Goal: Information Seeking & Learning: Learn about a topic

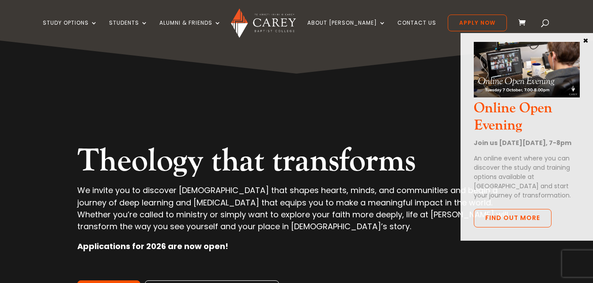
click at [587, 42] on button "×" at bounding box center [585, 40] width 9 height 8
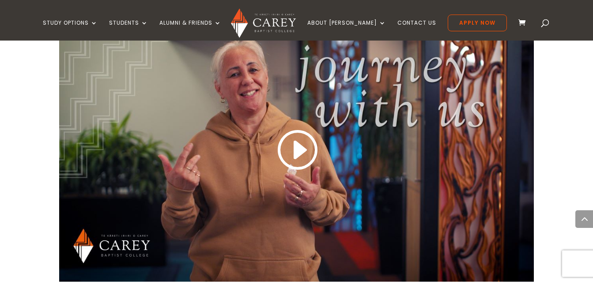
scroll to position [794, 0]
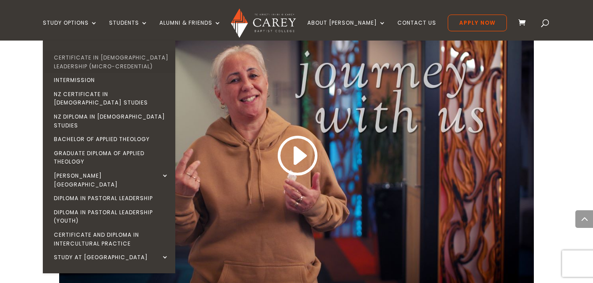
click at [125, 56] on link "Certificate in [DEMOGRAPHIC_DATA] Leadership (Micro-credential)" at bounding box center [111, 62] width 132 height 23
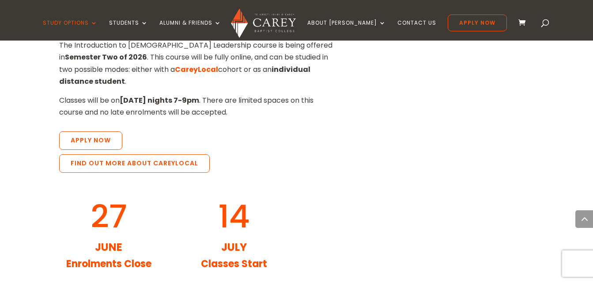
scroll to position [918, 0]
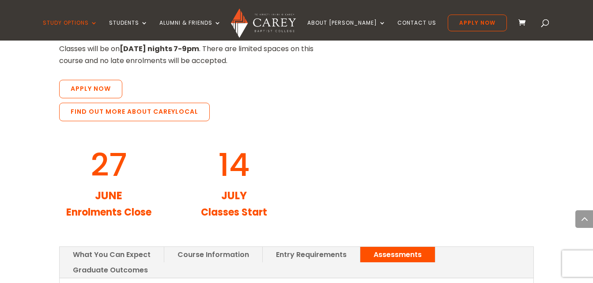
scroll to position [1059, 0]
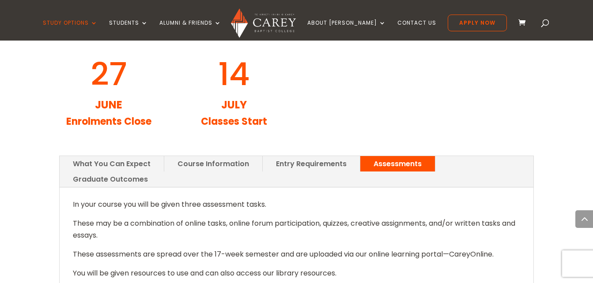
click at [161, 172] on link "Graduate Outcomes" at bounding box center [110, 179] width 101 height 15
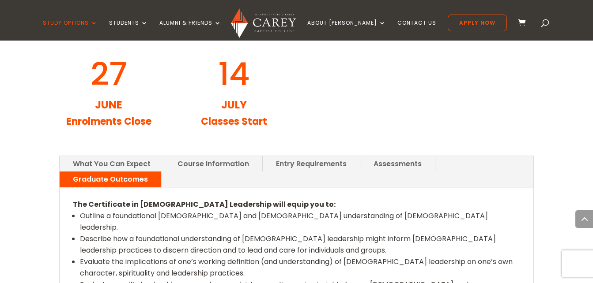
click at [420, 156] on link "Assessments" at bounding box center [397, 163] width 75 height 15
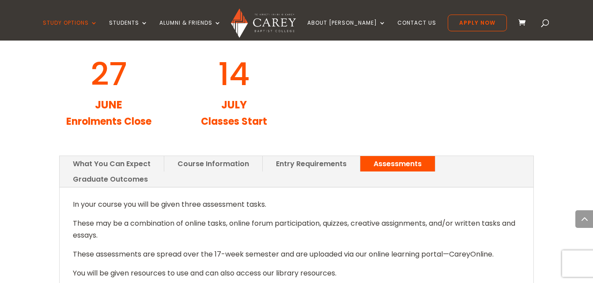
click at [336, 156] on link "Entry Requirements" at bounding box center [311, 163] width 97 height 15
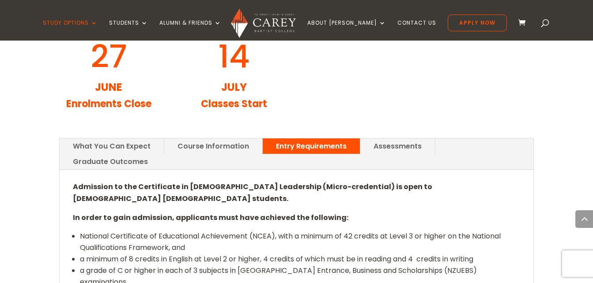
scroll to position [1094, 0]
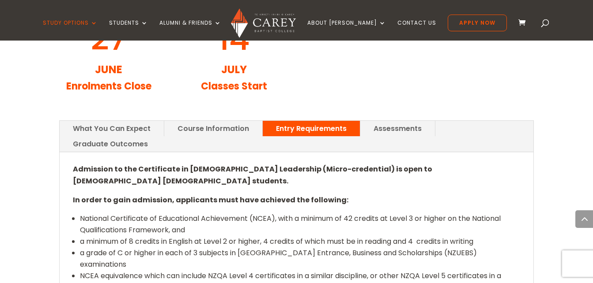
click at [440, 213] on ul "National Certificate of Educational Achievement (NCEA), with a minimum of 42 cr…" at bounding box center [296, 258] width 446 height 90
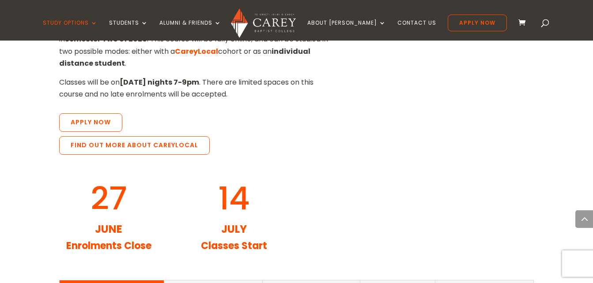
scroll to position [1006, 0]
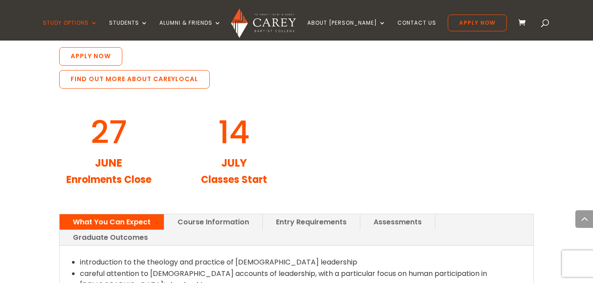
click at [195, 214] on link "Course Information" at bounding box center [213, 221] width 98 height 15
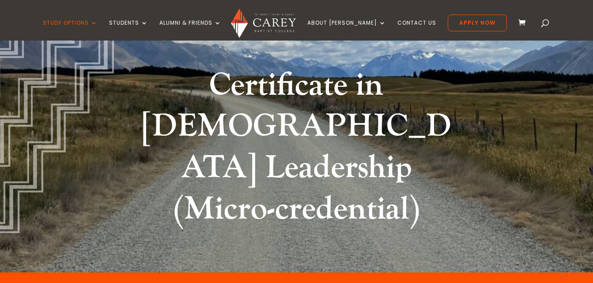
scroll to position [88, 0]
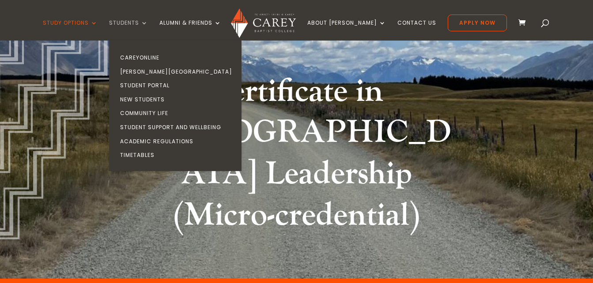
click at [148, 27] on link "Students" at bounding box center [128, 30] width 39 height 21
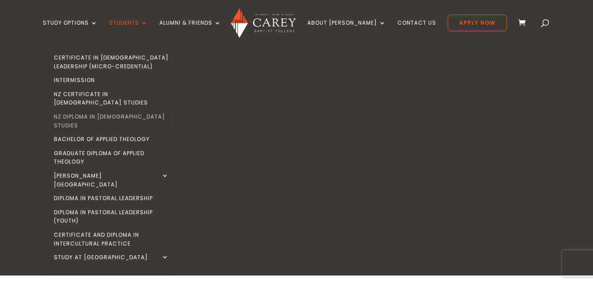
click at [117, 112] on link "NZ Diploma in [DEMOGRAPHIC_DATA] Studies" at bounding box center [111, 121] width 132 height 23
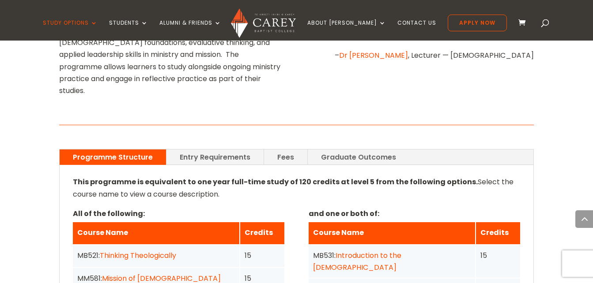
scroll to position [600, 0]
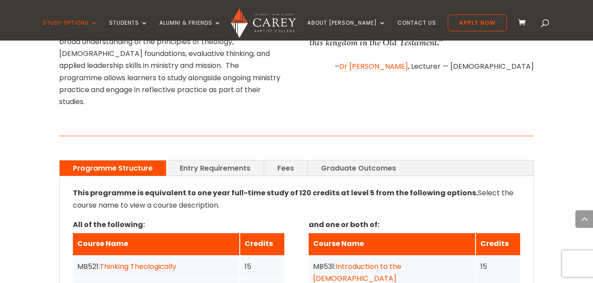
click at [294, 161] on link "Fees" at bounding box center [285, 168] width 43 height 15
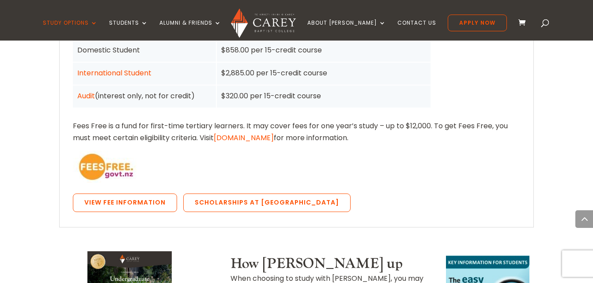
scroll to position [794, 0]
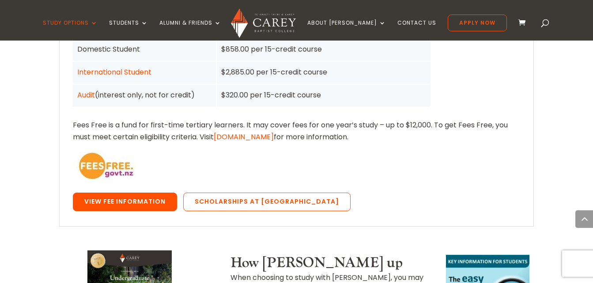
click at [162, 193] on link "View Fee Information" at bounding box center [125, 202] width 104 height 19
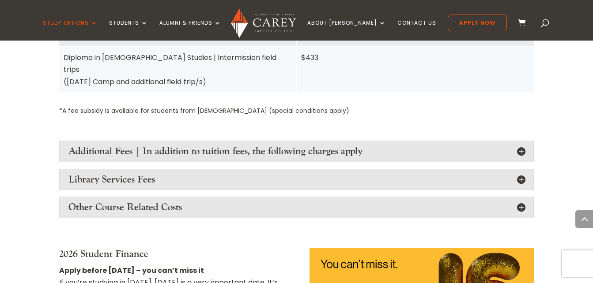
scroll to position [1095, 0]
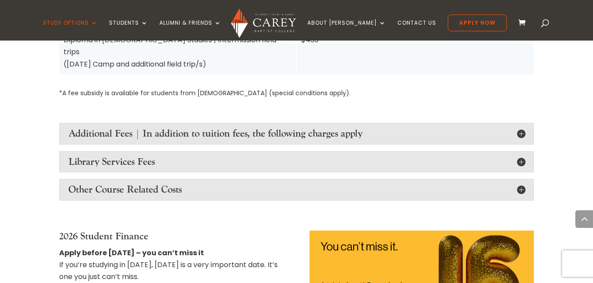
click at [524, 128] on h4 "Additional Fees | In addition to tuition fees, the following charges apply" at bounding box center [295, 133] width 455 height 11
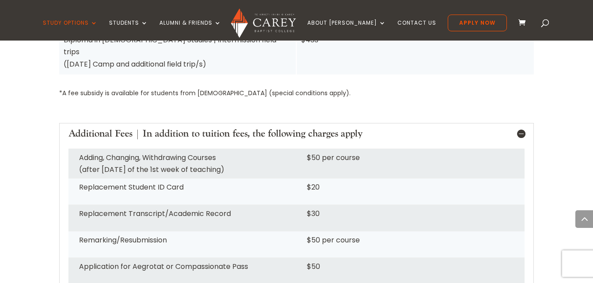
scroll to position [1065, 0]
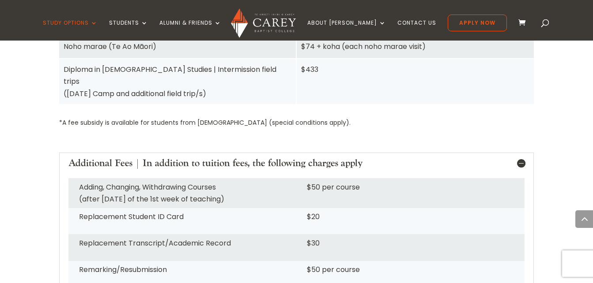
click at [521, 158] on h4 "Additional Fees | In addition to tuition fees, the following charges apply" at bounding box center [295, 163] width 455 height 11
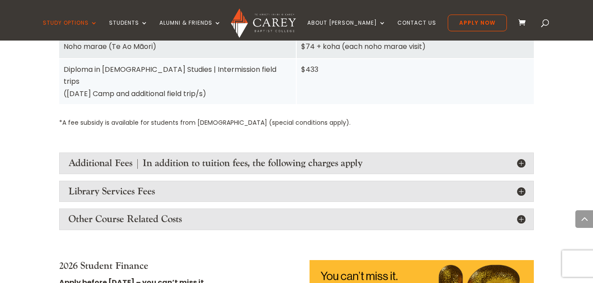
click at [521, 186] on h4 "Library Services Fees" at bounding box center [295, 191] width 455 height 11
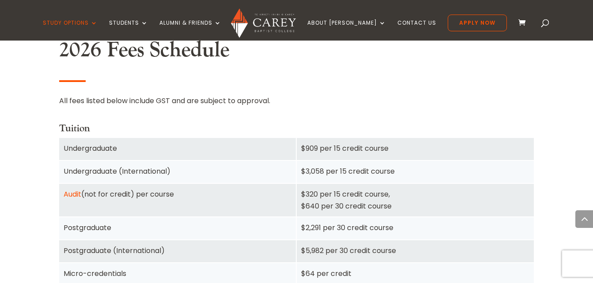
scroll to position [563, 0]
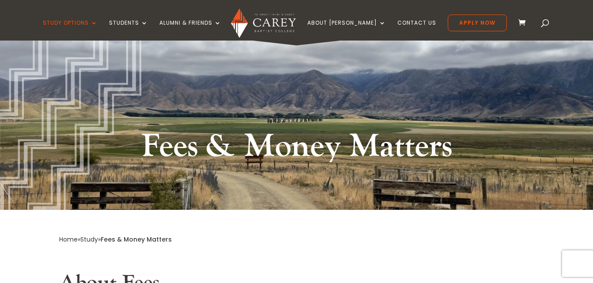
scroll to position [22, 0]
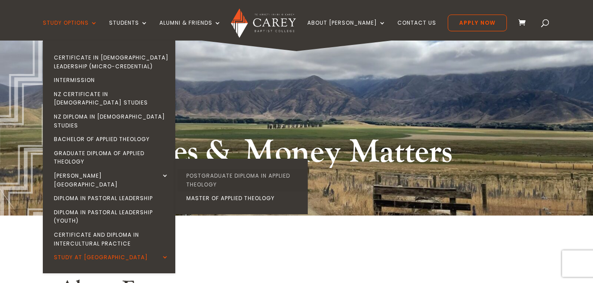
click at [217, 169] on link "Postgraduate Diploma in Applied Theology" at bounding box center [243, 180] width 132 height 23
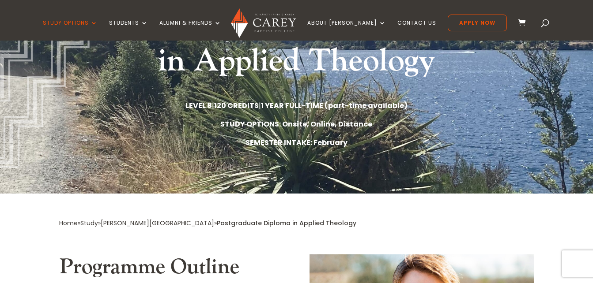
scroll to position [159, 0]
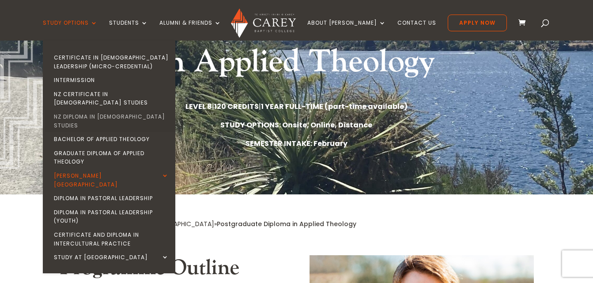
click at [147, 110] on link "NZ Diploma in [DEMOGRAPHIC_DATA] Studies" at bounding box center [111, 121] width 132 height 23
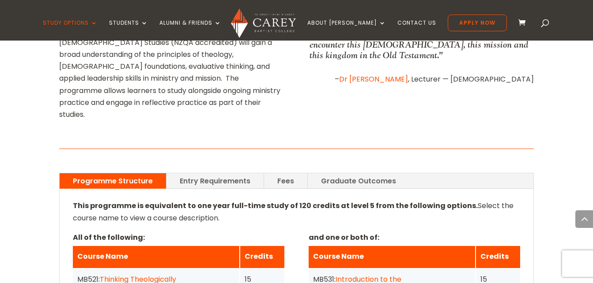
scroll to position [582, 0]
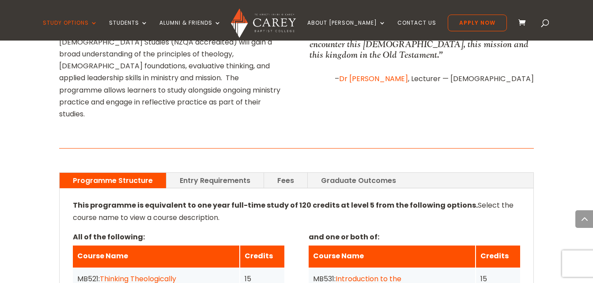
click at [292, 173] on link "Fees" at bounding box center [285, 180] width 43 height 15
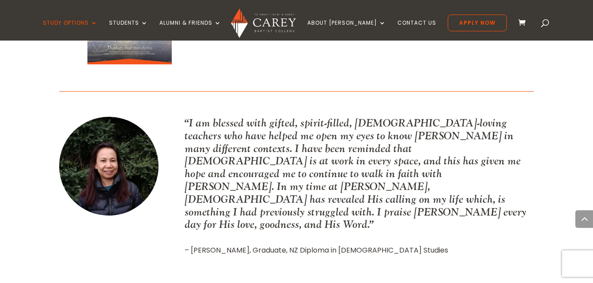
scroll to position [1076, 0]
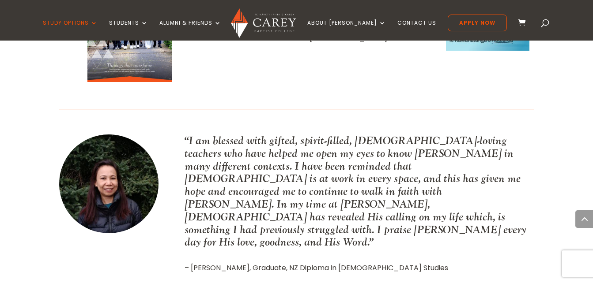
click at [187, 135] on p "“I am blessed with gifted, spirit-filled, God-loving teachers who have helped m…" at bounding box center [358, 192] width 349 height 114
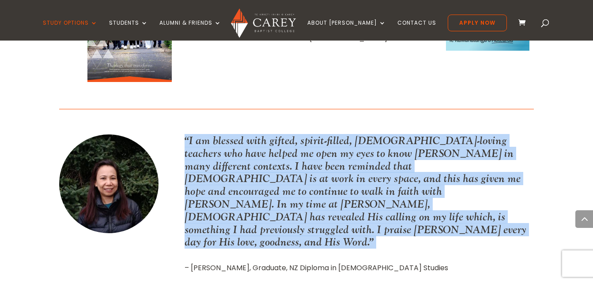
drag, startPoint x: 187, startPoint y: 76, endPoint x: 281, endPoint y: 102, distance: 97.4
click at [281, 135] on p "“I am blessed with gifted, spirit-filled, God-loving teachers who have helped m…" at bounding box center [358, 192] width 349 height 114
copy div "“I am blessed with gifted, spirit-filled, God-loving teachers who have helped m…"
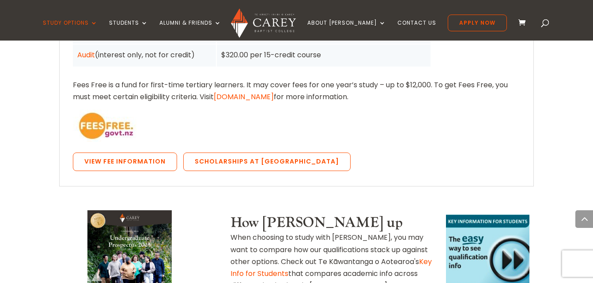
click at [513, 153] on p "View Fee Information Scholarships at Carey" at bounding box center [296, 164] width 446 height 23
click at [479, 215] on link at bounding box center [487, 256] width 83 height 83
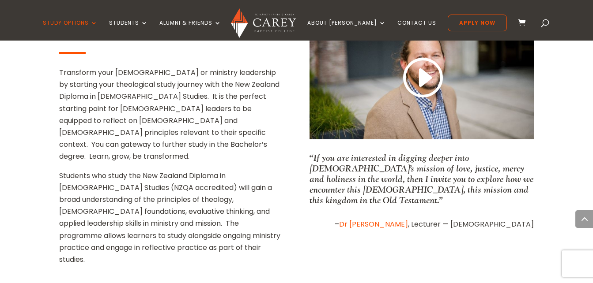
scroll to position [423, 0]
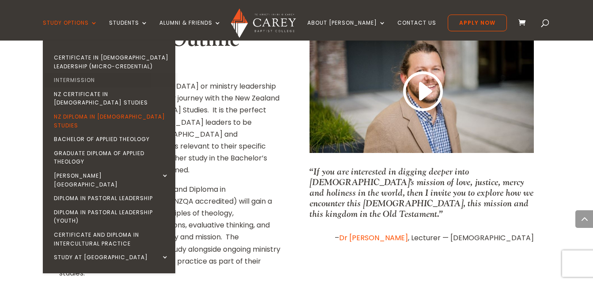
click at [106, 81] on link "Intermission" at bounding box center [111, 80] width 132 height 14
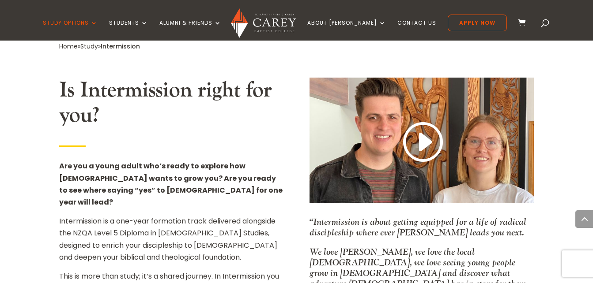
scroll to position [512, 0]
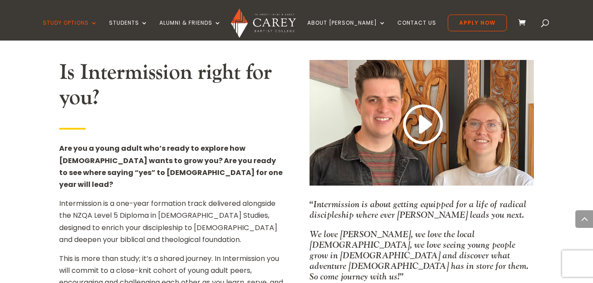
click at [138, 66] on h2 "Is Intermission right for you?" at bounding box center [171, 87] width 224 height 55
click at [113, 67] on h2 "Is Intermission right for you?" at bounding box center [171, 87] width 224 height 55
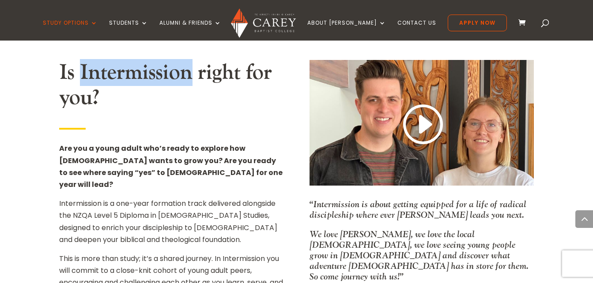
copy h2 "Intermission"
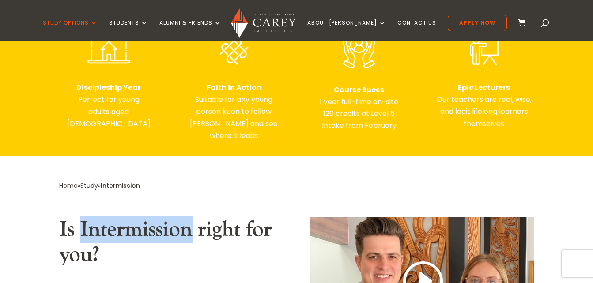
scroll to position [347, 0]
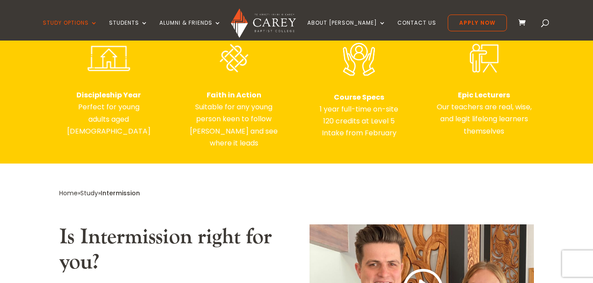
click at [466, 95] on strong "Epic Lecturers" at bounding box center [484, 95] width 52 height 10
copy strong "Epic"
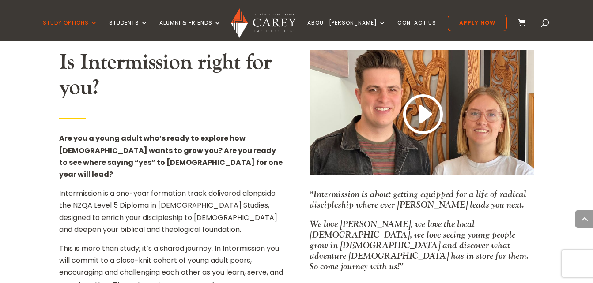
scroll to position [524, 0]
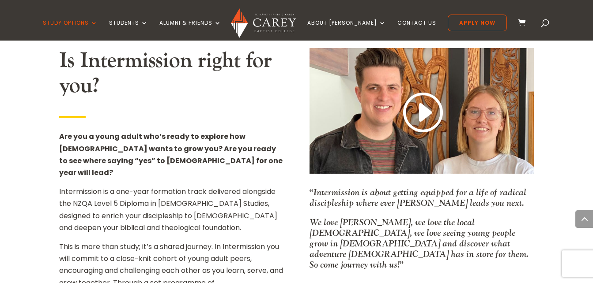
click at [172, 186] on p "Intermission is a one-year formation track delivered alongside the NZQA Level 5…" at bounding box center [171, 213] width 224 height 55
click at [170, 186] on p "Intermission is a one-year formation track delivered alongside the NZQA Level 5…" at bounding box center [171, 213] width 224 height 55
click at [244, 146] on p "Are you a young adult who’s ready to explore how [DEMOGRAPHIC_DATA] wants to gr…" at bounding box center [171, 158] width 224 height 55
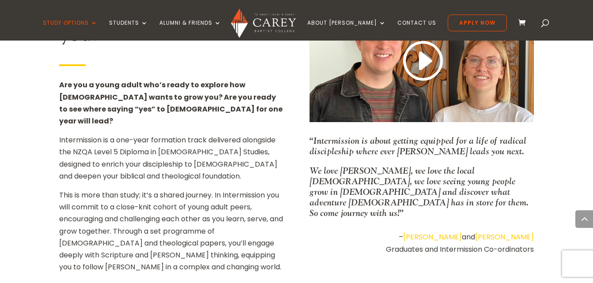
scroll to position [577, 0]
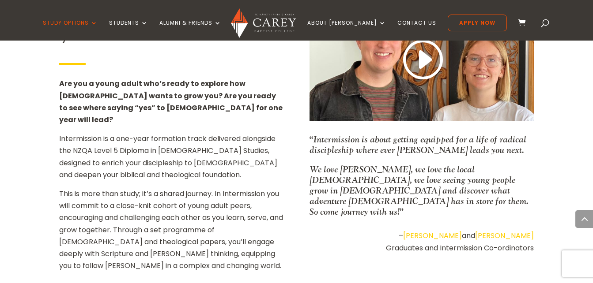
click at [70, 146] on p "Intermission is a one-year formation track delivered alongside the NZQA Level 5…" at bounding box center [171, 160] width 224 height 55
click at [67, 144] on p "Intermission is a one-year formation track delivered alongside the NZQA Level 5…" at bounding box center [171, 160] width 224 height 55
click at [69, 141] on p "Intermission is a one-year formation track delivered alongside the NZQA Level 5…" at bounding box center [171, 160] width 224 height 55
click at [75, 143] on p "Intermission is a one-year formation track delivered alongside the NZQA Level 5…" at bounding box center [171, 160] width 224 height 55
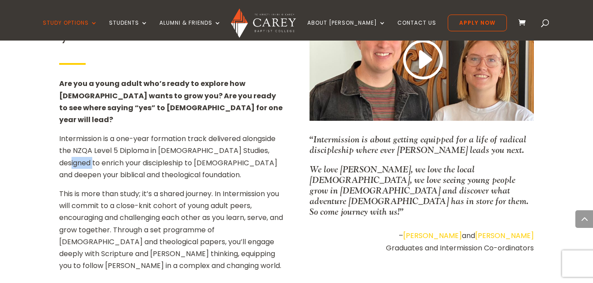
copy p "enrich"
click at [163, 188] on p "This is more than study; it’s a shared journey. In Intermission you will commit…" at bounding box center [171, 230] width 224 height 84
click at [162, 188] on p "This is more than study; it’s a shared journey. In Intermission you will commit…" at bounding box center [171, 230] width 224 height 84
click at [160, 188] on p "This is more than study; it’s a shared journey. In Intermission you will commit…" at bounding box center [171, 230] width 224 height 84
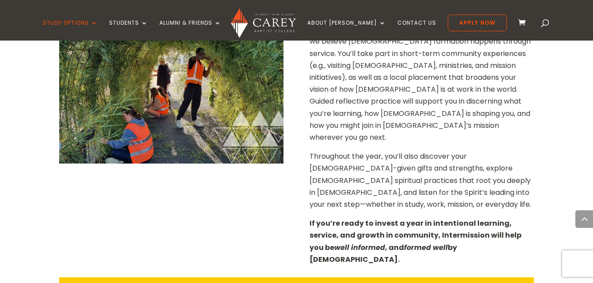
scroll to position [853, 0]
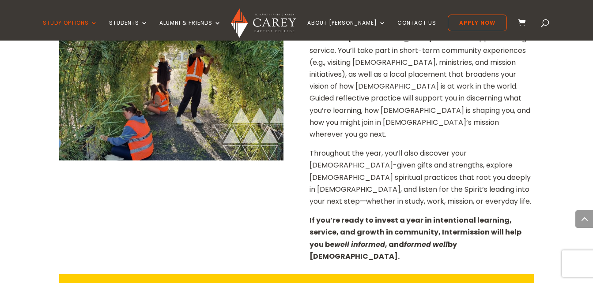
click at [427, 215] on strong "If you’re ready to invest a year in intentional learning, service, and growth i…" at bounding box center [415, 238] width 212 height 46
click at [445, 215] on strong "If you’re ready to invest a year in intentional learning, service, and growth i…" at bounding box center [415, 238] width 212 height 46
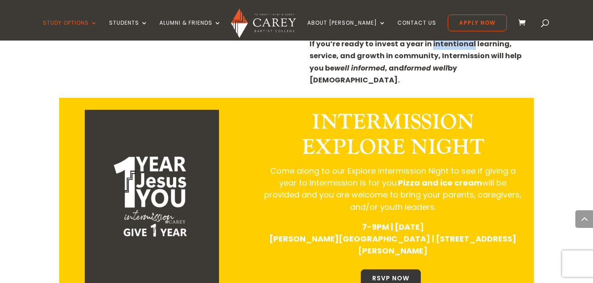
scroll to position [1047, 0]
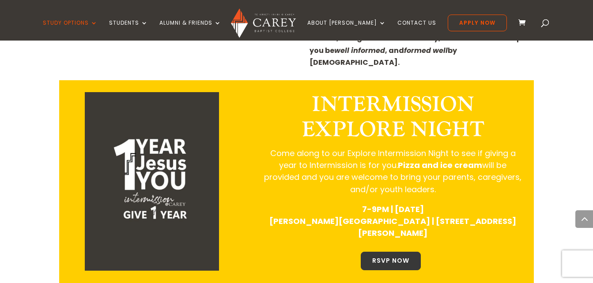
click at [455, 196] on div "INTERMISSION EXPLORE NIGHT Come along to our Explore Intermission Night to see …" at bounding box center [393, 186] width 264 height 189
click at [407, 252] on link "RSVP NOW" at bounding box center [390, 261] width 60 height 19
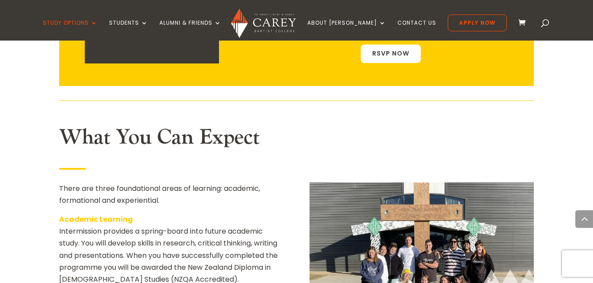
scroll to position [1259, 0]
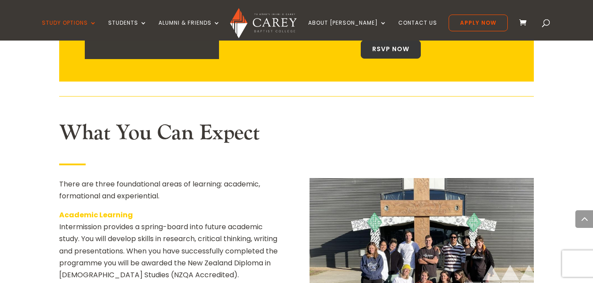
click at [578, 65] on div "Home » Study » Intermission Is Intermission right for you? Are you a young adul…" at bounding box center [296, 192] width 593 height 1880
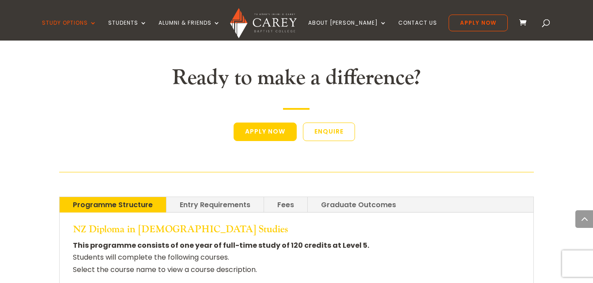
scroll to position [1771, 0]
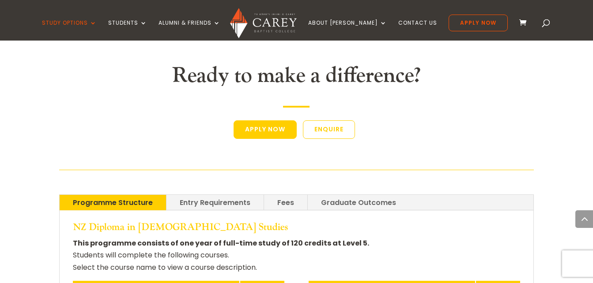
click at [233, 195] on link "Entry Requirements" at bounding box center [214, 202] width 97 height 15
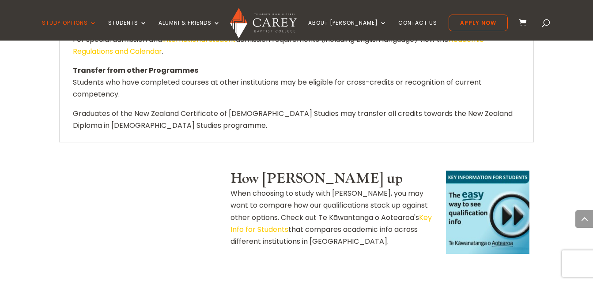
scroll to position [2071, 0]
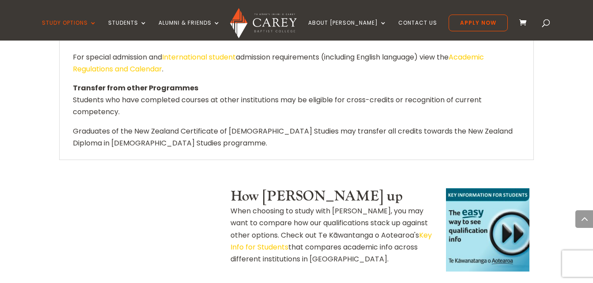
click at [498, 190] on link at bounding box center [487, 229] width 83 height 83
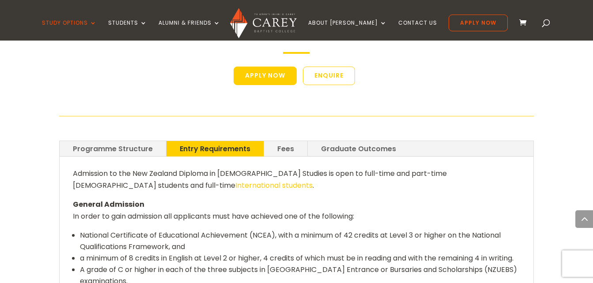
scroll to position [1824, 0]
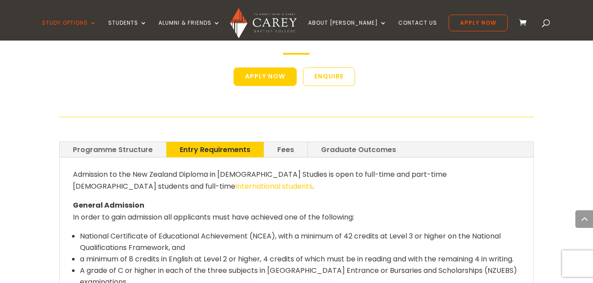
click at [289, 142] on link "Fees" at bounding box center [285, 149] width 43 height 15
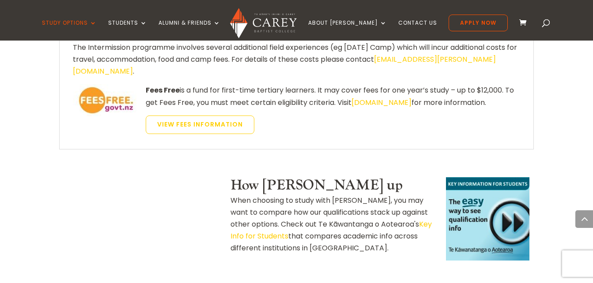
scroll to position [2089, 0]
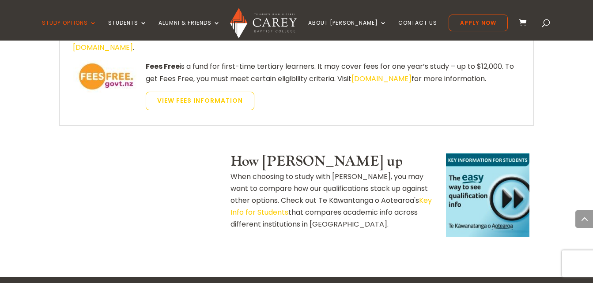
click at [468, 154] on link at bounding box center [487, 195] width 83 height 83
